Goal: Information Seeking & Learning: Learn about a topic

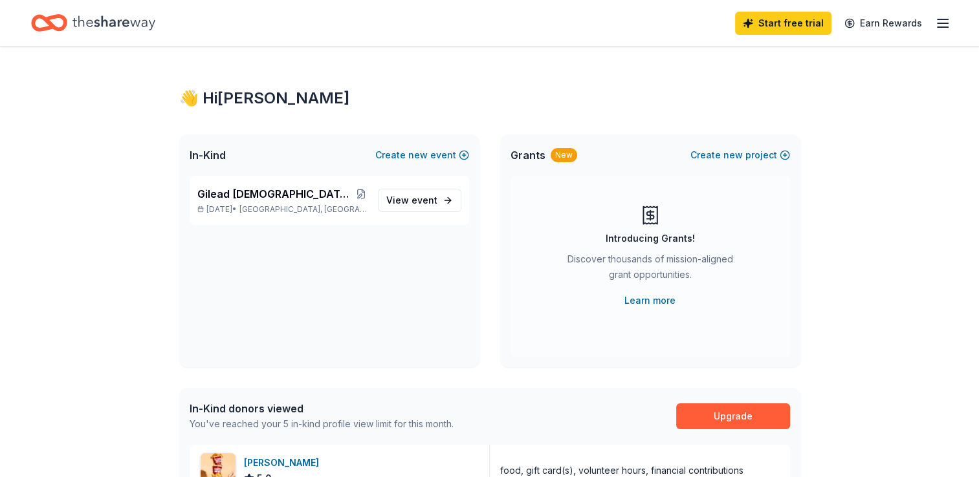
click at [133, 21] on icon "Home" at bounding box center [113, 23] width 83 height 27
click at [237, 191] on span "Gilead [DEMOGRAPHIC_DATA] School's Annual Benefit Auction" at bounding box center [275, 194] width 157 height 16
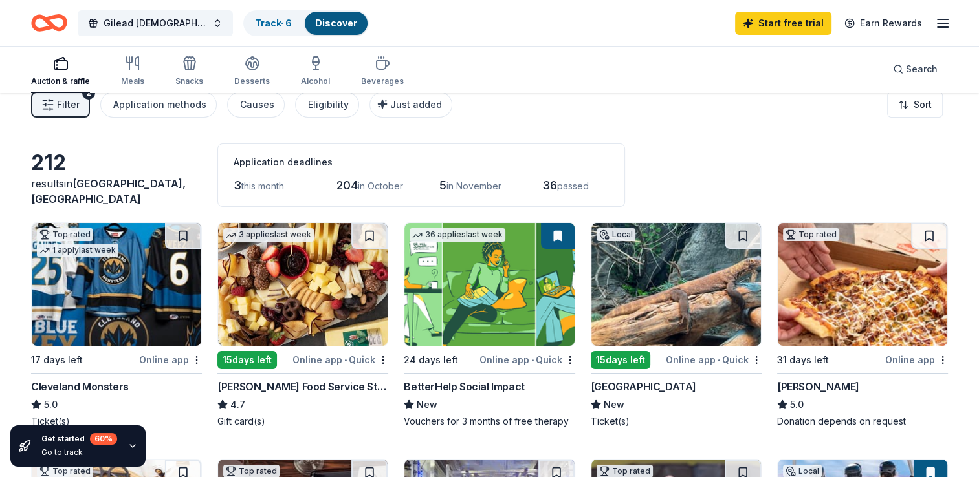
scroll to position [4, 0]
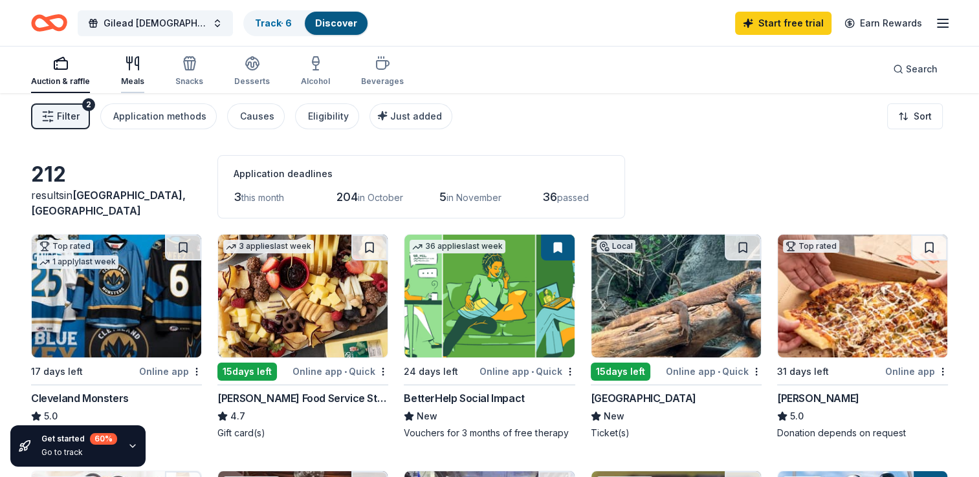
click at [136, 64] on icon "button" at bounding box center [133, 64] width 16 height 16
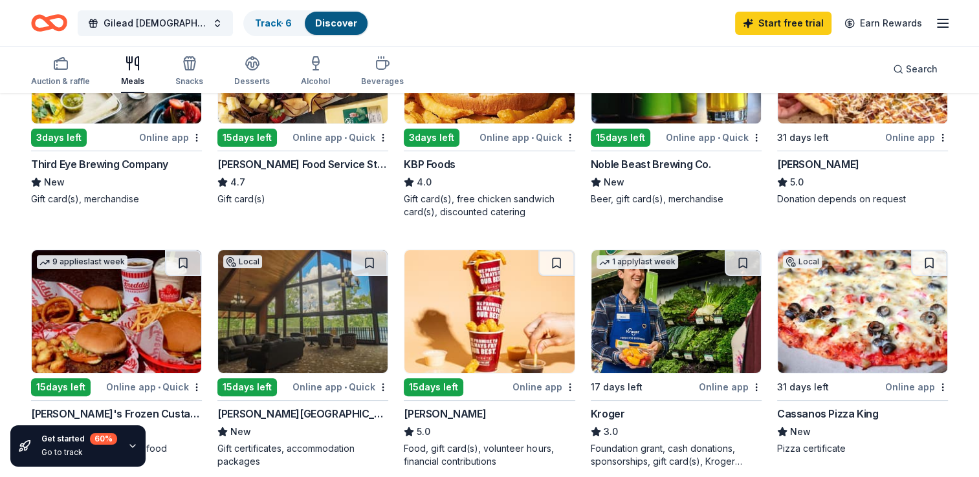
scroll to position [285, 0]
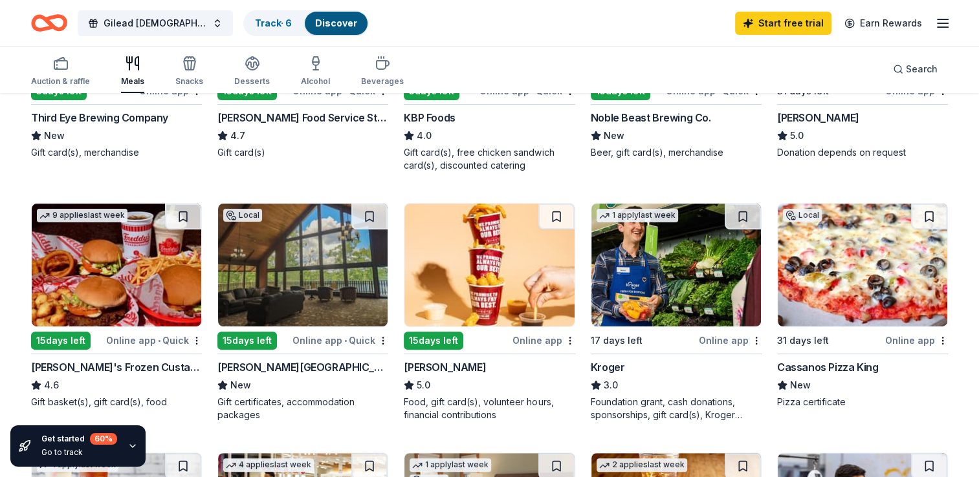
click at [609, 364] on div "Kroger" at bounding box center [608, 368] width 34 height 16
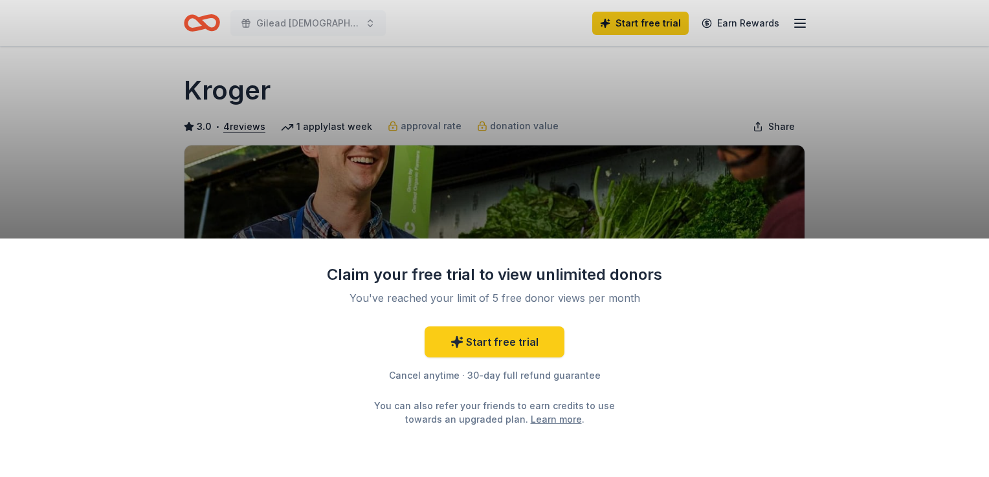
click at [861, 180] on div "Claim your free trial to view unlimited donors You've reached your limit of 5 f…" at bounding box center [494, 238] width 989 height 477
click at [503, 340] on link "Start free trial" at bounding box center [494, 342] width 140 height 31
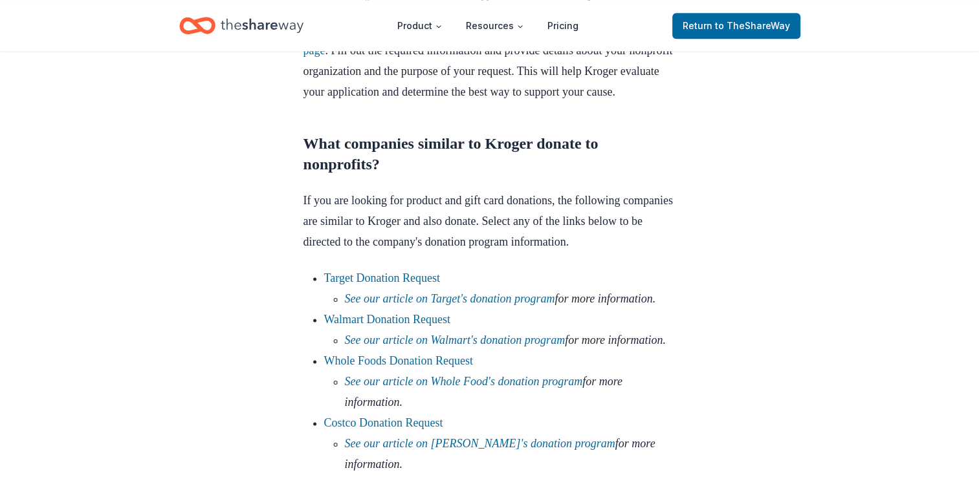
scroll to position [1561, 0]
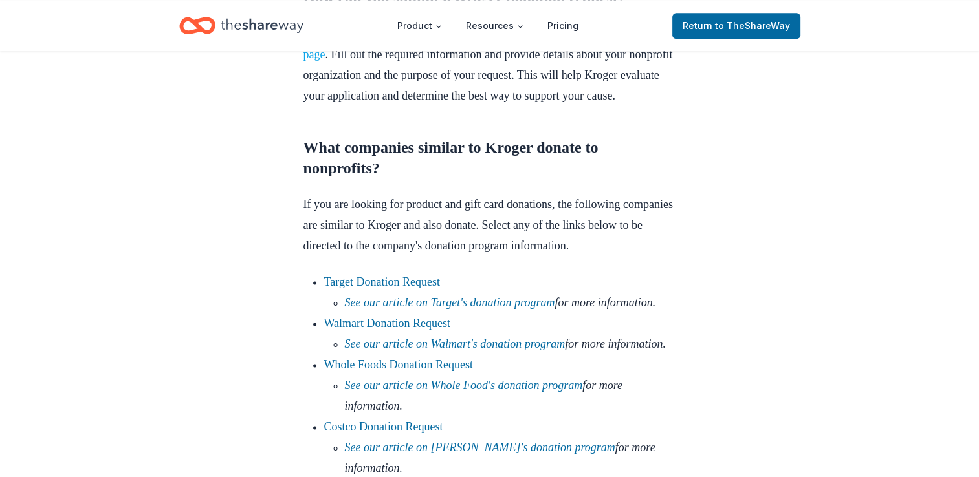
click at [627, 61] on link "Kroger donation request form page" at bounding box center [479, 44] width 353 height 34
